Goal: Information Seeking & Learning: Learn about a topic

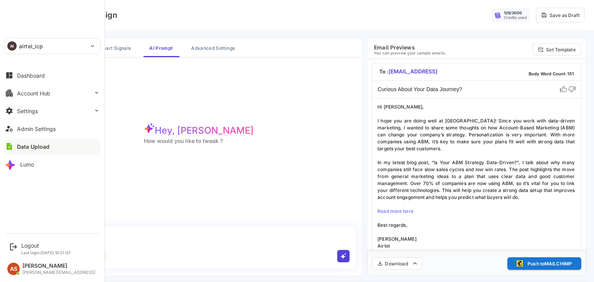
scroll to position [2, 0]
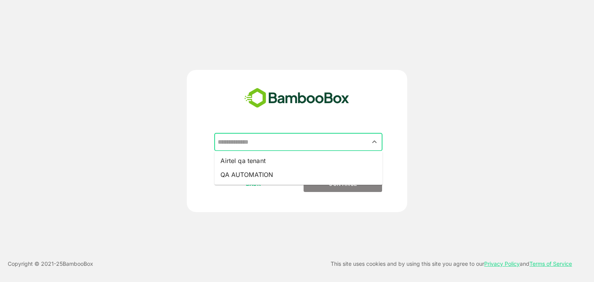
click at [332, 144] on input "text" at bounding box center [298, 142] width 165 height 15
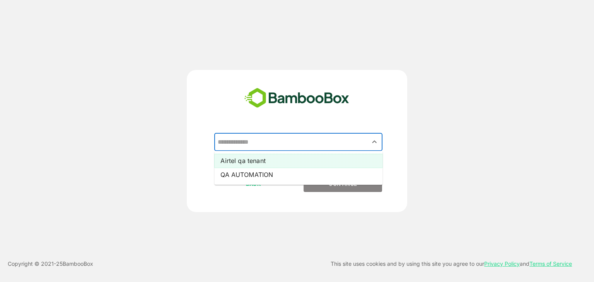
click at [285, 159] on li "Airtel qa tenant" at bounding box center [298, 161] width 168 height 14
type input "**********"
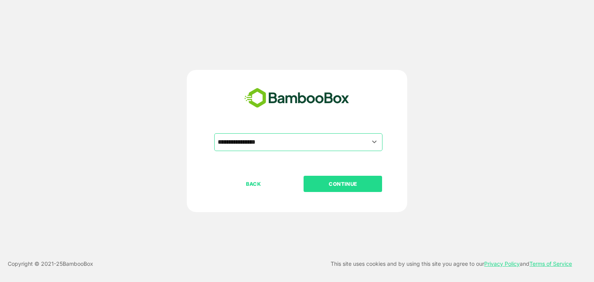
click at [345, 184] on p "CONTINUE" at bounding box center [342, 184] width 77 height 9
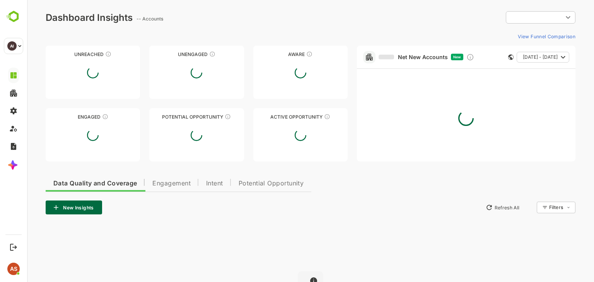
type input "**********"
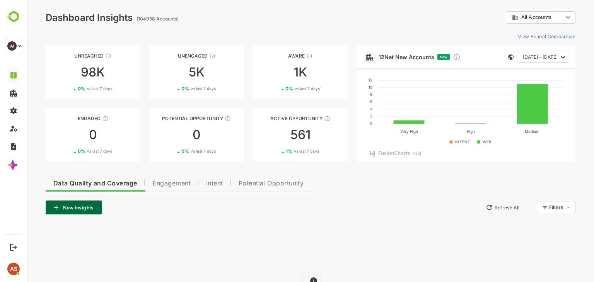
click at [366, 24] on div "**********" at bounding box center [310, 188] width 567 height 376
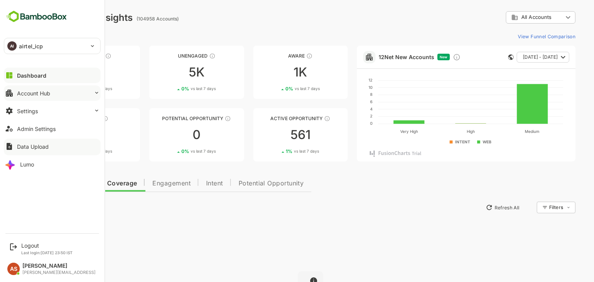
click at [54, 91] on button "Account Hub" at bounding box center [52, 92] width 97 height 15
click at [40, 96] on div "Account Hub" at bounding box center [33, 93] width 33 height 7
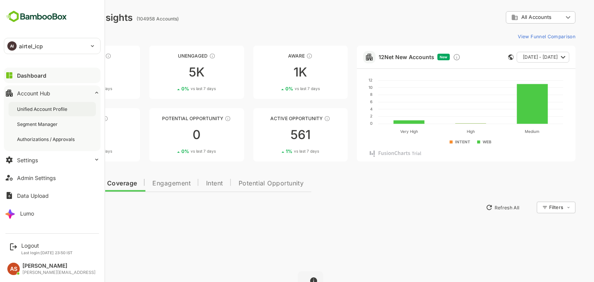
click at [44, 106] on div "Unified Account Profile" at bounding box center [43, 109] width 52 height 7
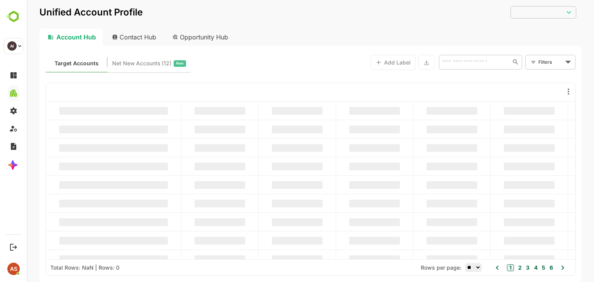
type input "**********"
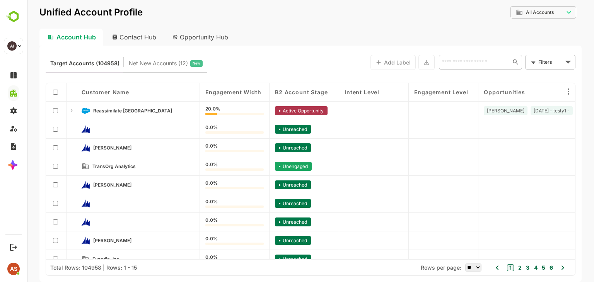
click at [77, 36] on div "Account Hub" at bounding box center [70, 37] width 63 height 17
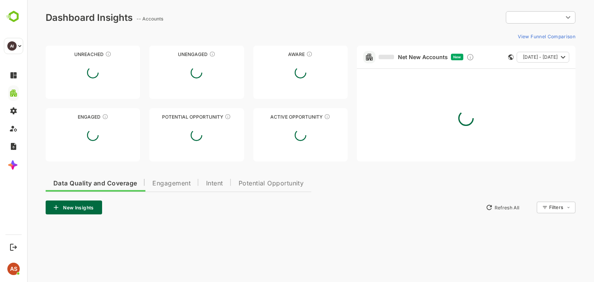
type input "**********"
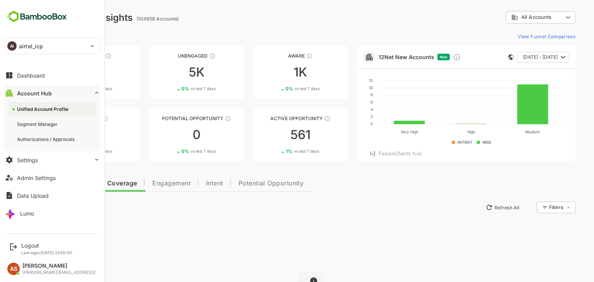
click at [36, 114] on div "Unified Account Profile" at bounding box center [52, 109] width 87 height 14
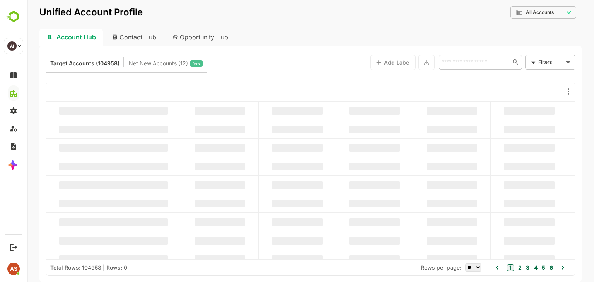
click at [135, 32] on div "Contact Hub" at bounding box center [134, 37] width 57 height 17
type input "**********"
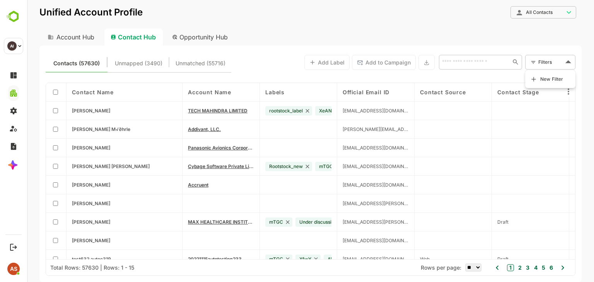
click at [566, 60] on body "**********" at bounding box center [310, 141] width 567 height 282
click at [554, 80] on span "New Filter" at bounding box center [551, 79] width 23 height 9
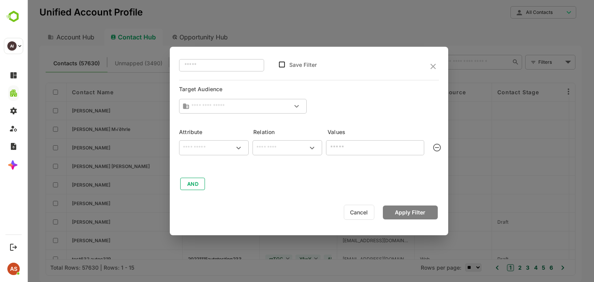
type input "**********"
click at [440, 69] on div "**********" at bounding box center [309, 141] width 279 height 188
click at [432, 69] on icon "close" at bounding box center [433, 66] width 9 height 9
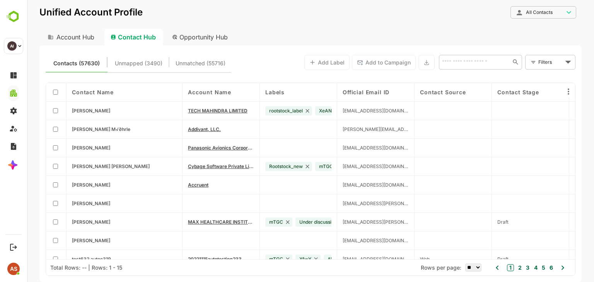
click at [185, 38] on div "Opportunity Hub" at bounding box center [200, 37] width 69 height 17
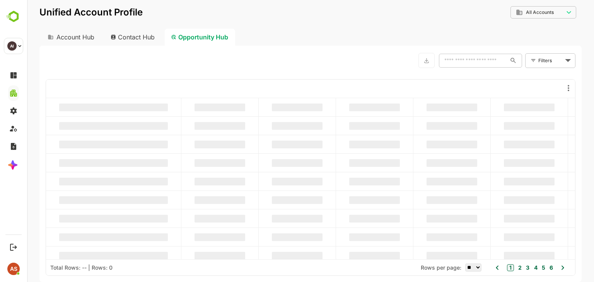
click at [145, 36] on div "Contact Hub" at bounding box center [132, 37] width 57 height 17
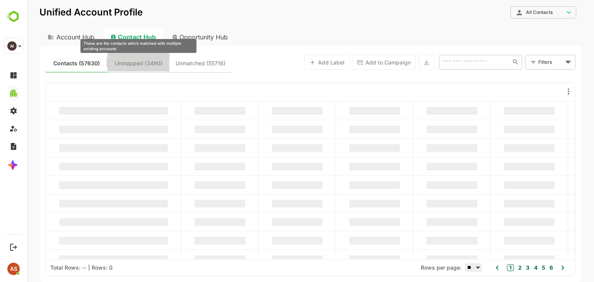
click at [152, 62] on span "Unmapped (3490)" at bounding box center [139, 63] width 48 height 10
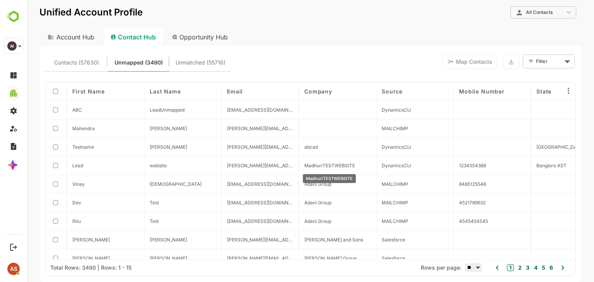
click at [320, 168] on span "MadhuriTESTWEBSITE" at bounding box center [329, 166] width 51 height 6
click at [72, 39] on div "Account Hub" at bounding box center [70, 37] width 62 height 17
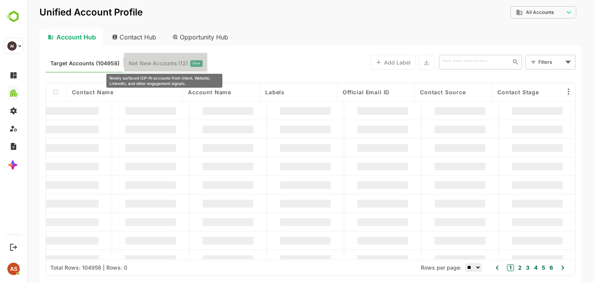
click at [145, 63] on span "Net New Accounts ( 12 )" at bounding box center [158, 63] width 59 height 10
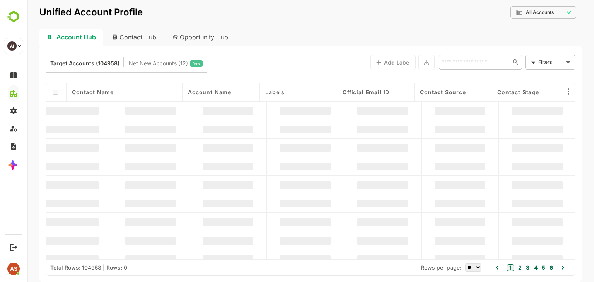
click at [129, 39] on div "Contact Hub" at bounding box center [134, 37] width 57 height 17
type input "**********"
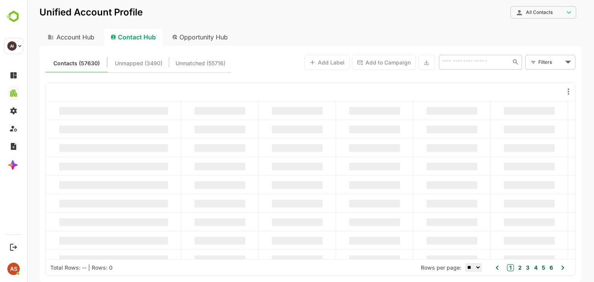
click at [131, 38] on div "Contact Hub" at bounding box center [133, 37] width 58 height 17
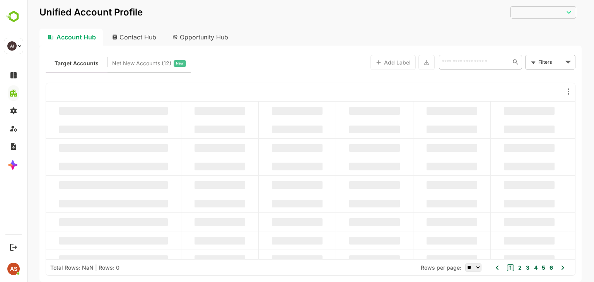
type input "**********"
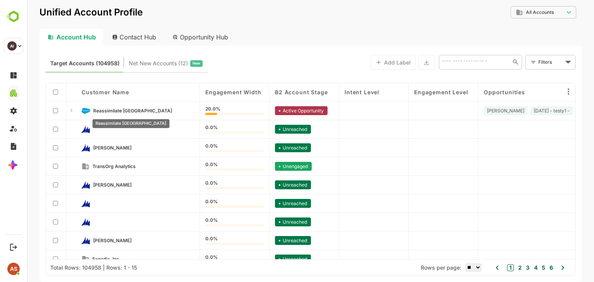
click at [122, 112] on span "Reassimilate [GEOGRAPHIC_DATA]" at bounding box center [132, 111] width 79 height 6
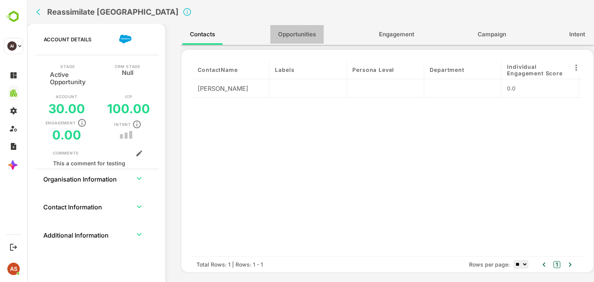
click at [292, 31] on span "Opportunities" at bounding box center [297, 34] width 38 height 10
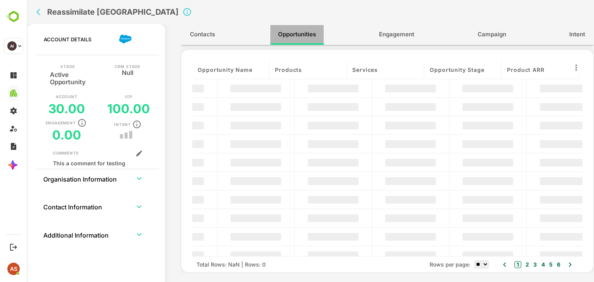
click at [292, 31] on span "Opportunities" at bounding box center [297, 34] width 38 height 10
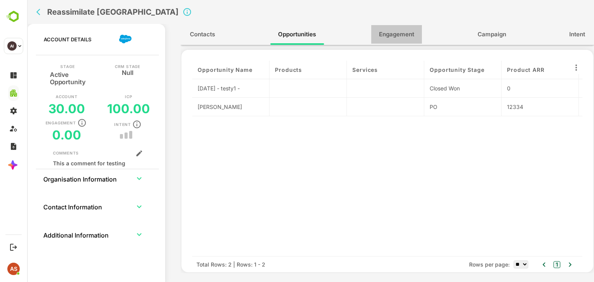
click at [387, 32] on span "Engagement" at bounding box center [396, 34] width 35 height 10
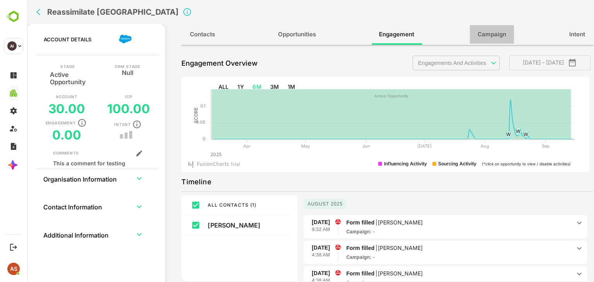
click at [481, 28] on button "Campaign" at bounding box center [492, 34] width 44 height 19
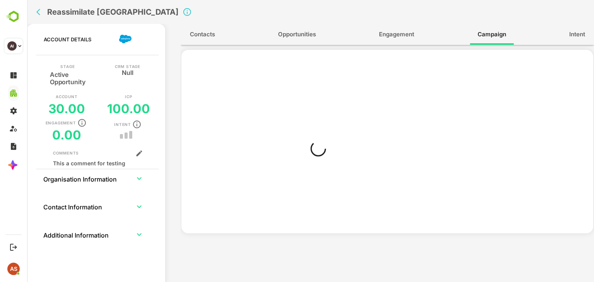
click at [576, 35] on span "Intent" at bounding box center [577, 34] width 16 height 10
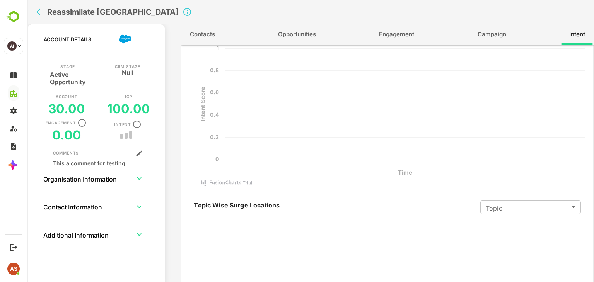
scroll to position [113, 0]
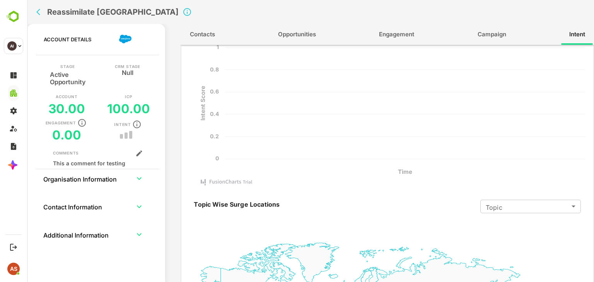
click at [37, 11] on icon "back" at bounding box center [38, 12] width 4 height 7
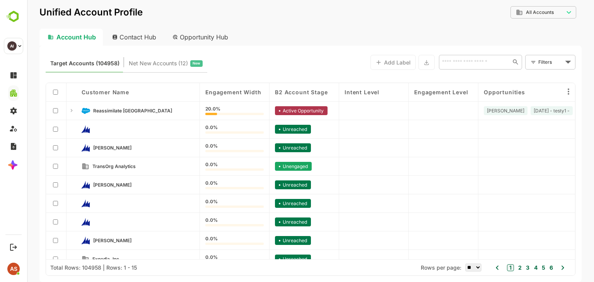
click at [132, 38] on div "Contact Hub" at bounding box center [134, 37] width 57 height 17
type input "**********"
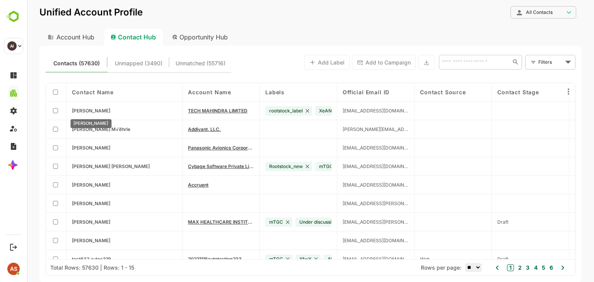
click at [99, 109] on span "Ravindra Mathur" at bounding box center [91, 111] width 38 height 6
click at [200, 110] on span "TECH MAHINDRA LIMITED" at bounding box center [218, 111] width 60 height 6
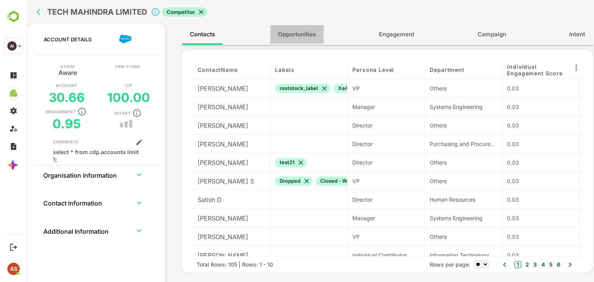
click at [303, 34] on span "Opportunities" at bounding box center [297, 34] width 38 height 10
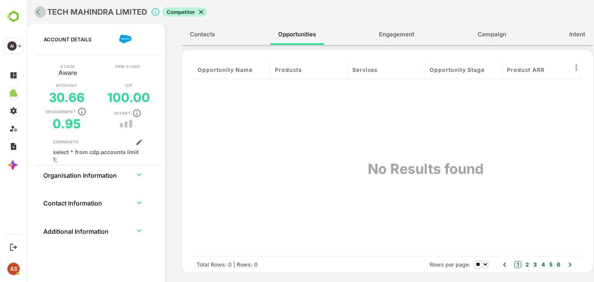
click at [37, 13] on icon "back" at bounding box center [40, 12] width 8 height 8
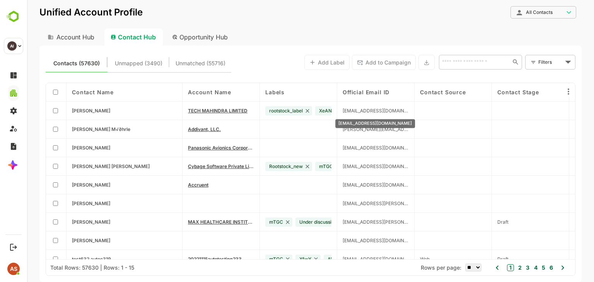
click at [359, 111] on span "ravindra.mathur@techmahindra.com" at bounding box center [376, 111] width 66 height 6
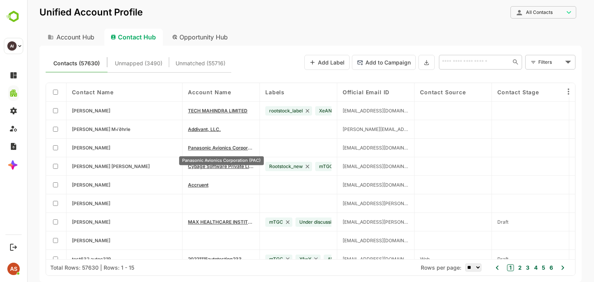
click at [201, 150] on span "Panasonic Avionics Corporation (PAC)" at bounding box center [221, 148] width 66 height 6
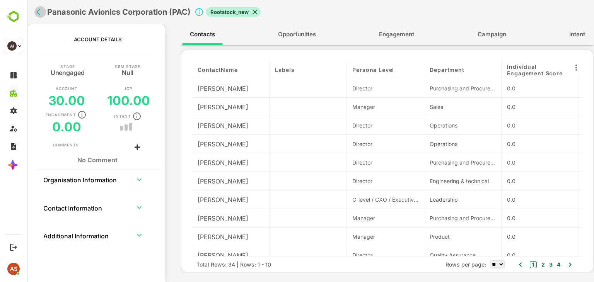
click at [38, 15] on icon "back" at bounding box center [40, 12] width 8 height 8
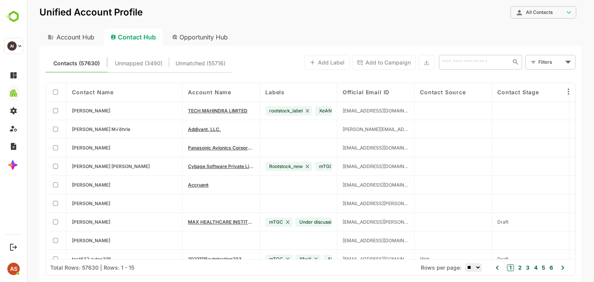
click at [194, 38] on div "Opportunity Hub" at bounding box center [200, 37] width 69 height 17
type input "**********"
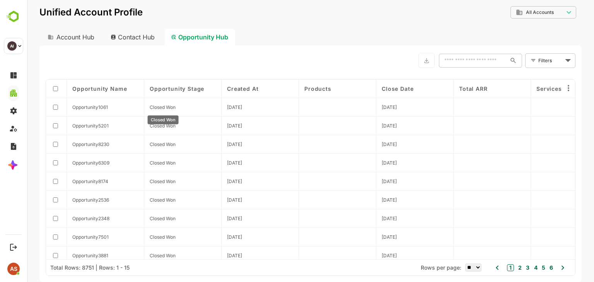
click at [161, 107] on span "Closed Won" at bounding box center [163, 107] width 26 height 6
click at [94, 107] on span "Opportunity1061" at bounding box center [90, 107] width 36 height 6
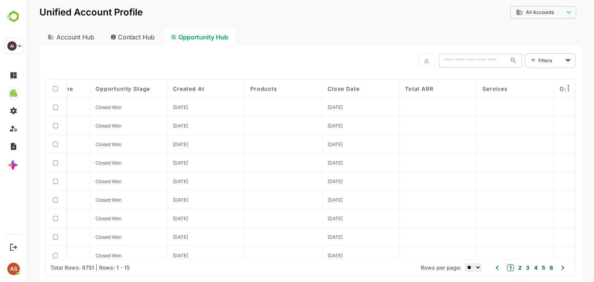
scroll to position [0, 0]
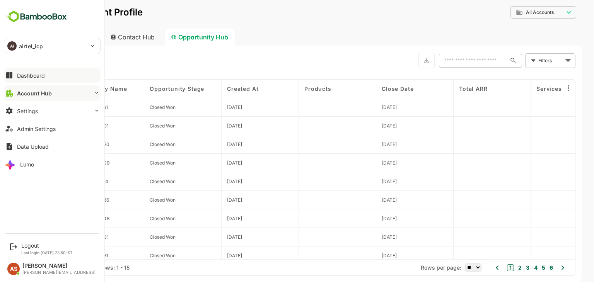
click at [29, 78] on div "Dashboard" at bounding box center [31, 75] width 28 height 7
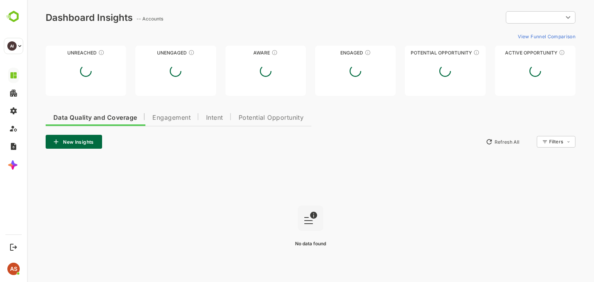
type input "**********"
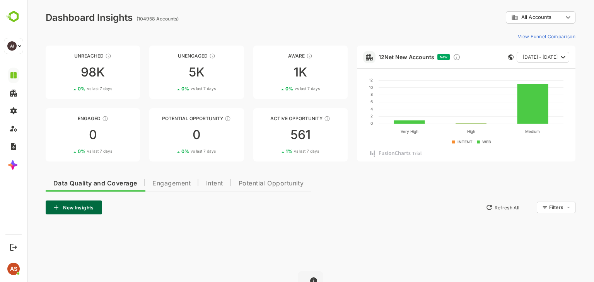
scroll to position [94, 0]
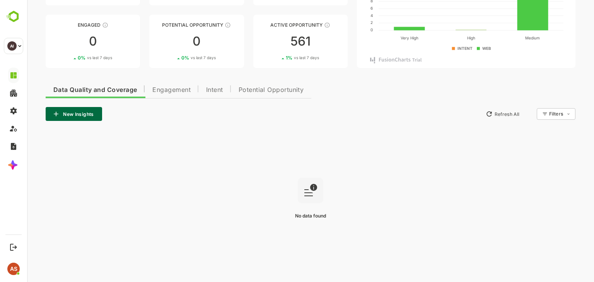
click at [308, 191] on rect at bounding box center [311, 191] width 26 height 26
click at [168, 89] on span "Engagement" at bounding box center [171, 90] width 38 height 6
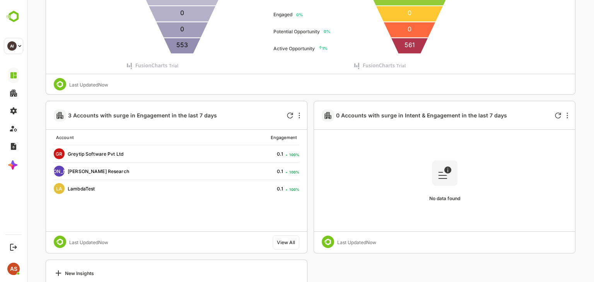
scroll to position [333, 0]
click at [282, 14] on ul "0 % Engaged" at bounding box center [287, 14] width 29 height 17
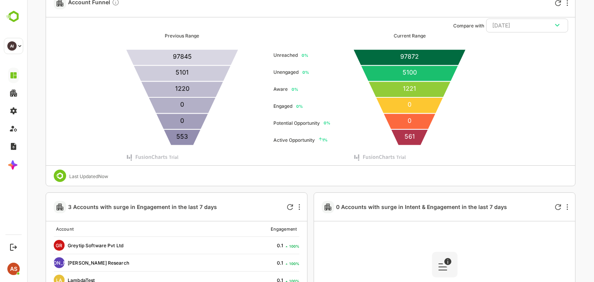
scroll to position [238, 0]
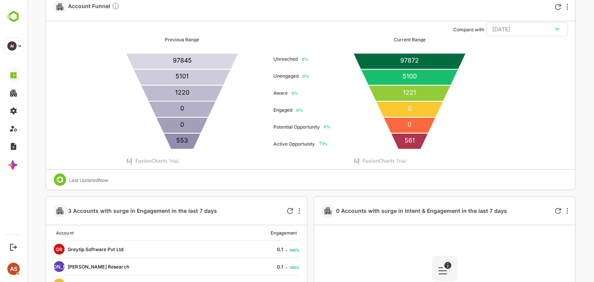
click at [280, 112] on ul "0 % Engaged" at bounding box center [287, 110] width 29 height 17
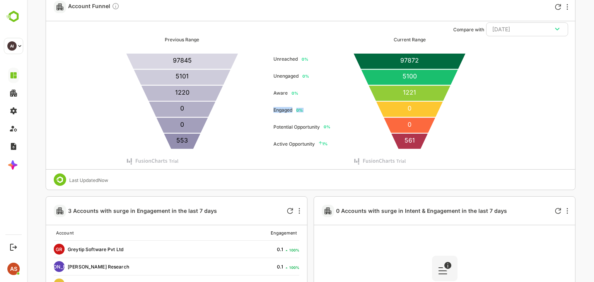
drag, startPoint x: 280, startPoint y: 112, endPoint x: 297, endPoint y: 111, distance: 17.4
click at [297, 111] on ul "0 % Engaged" at bounding box center [287, 110] width 29 height 17
click at [297, 111] on p12 "0 %" at bounding box center [299, 110] width 7 height 5
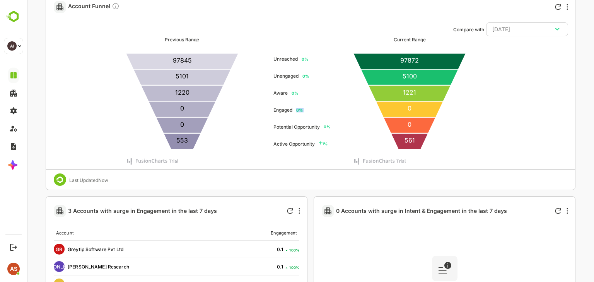
click at [297, 111] on p12 "0 %" at bounding box center [299, 110] width 7 height 5
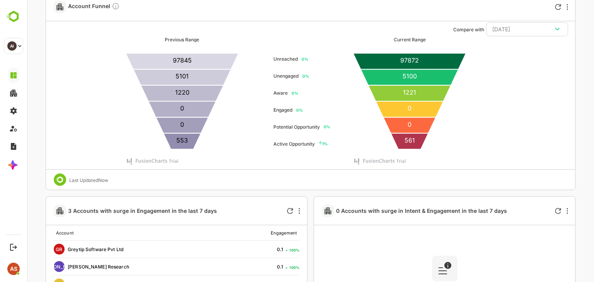
click at [280, 110] on ul "0 % Engaged" at bounding box center [287, 110] width 29 height 17
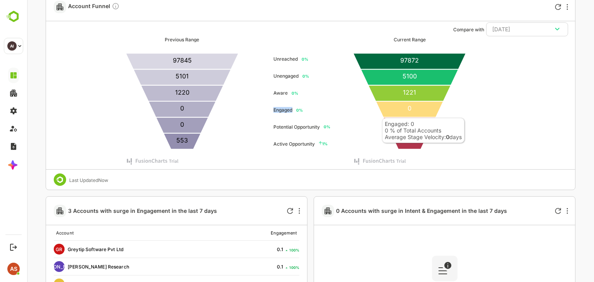
click at [390, 113] on icon at bounding box center [410, 109] width 68 height 16
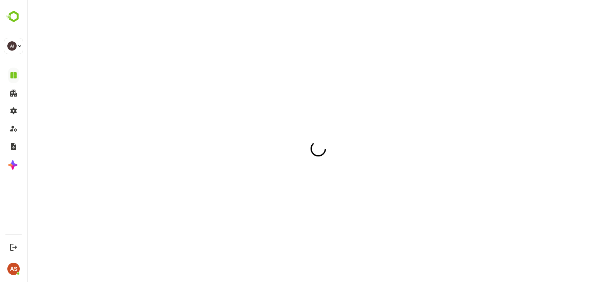
scroll to position [0, 0]
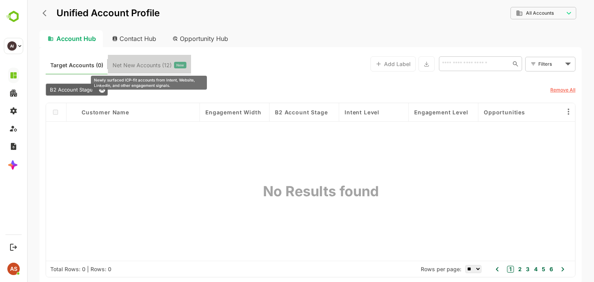
click at [141, 65] on span "Net New Accounts ( 12 )" at bounding box center [142, 65] width 59 height 10
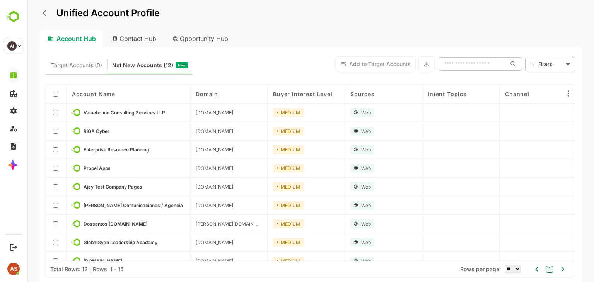
click at [181, 39] on div "Opportunity Hub" at bounding box center [200, 38] width 69 height 17
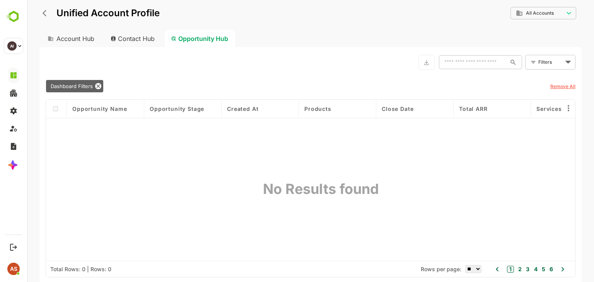
click at [76, 35] on div "Account Hub" at bounding box center [70, 38] width 62 height 17
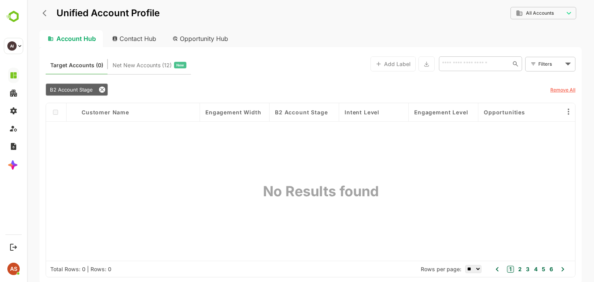
click at [553, 89] on u "Remove All" at bounding box center [562, 90] width 25 height 6
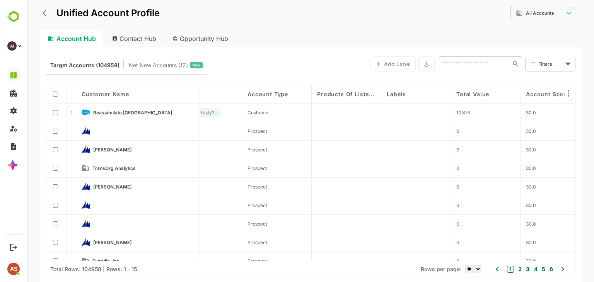
scroll to position [0, 357]
